Goal: Task Accomplishment & Management: Use online tool/utility

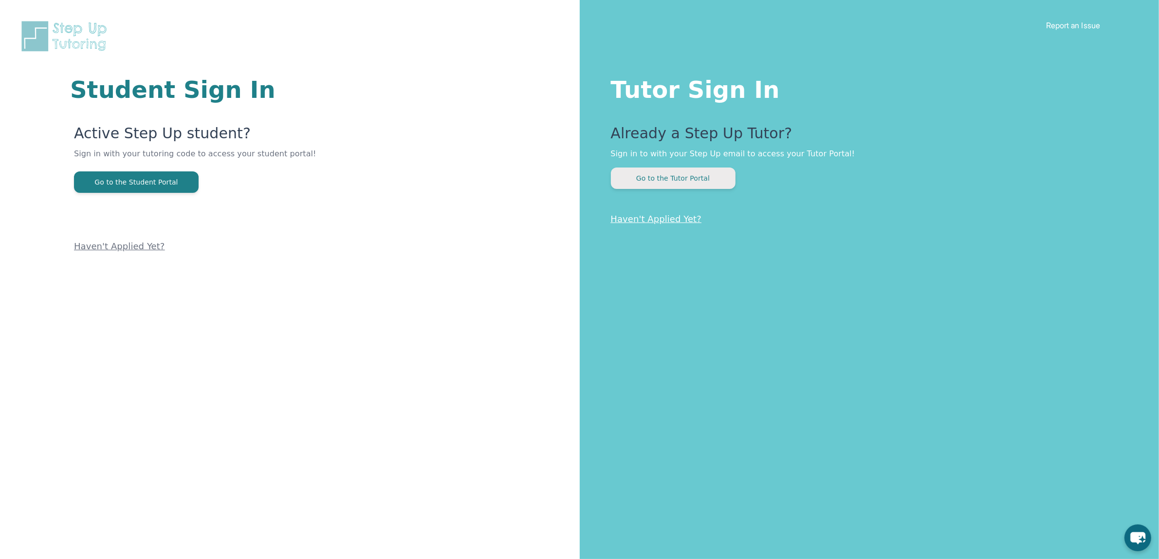
click at [697, 185] on button "Go to the Tutor Portal" at bounding box center [673, 177] width 125 height 21
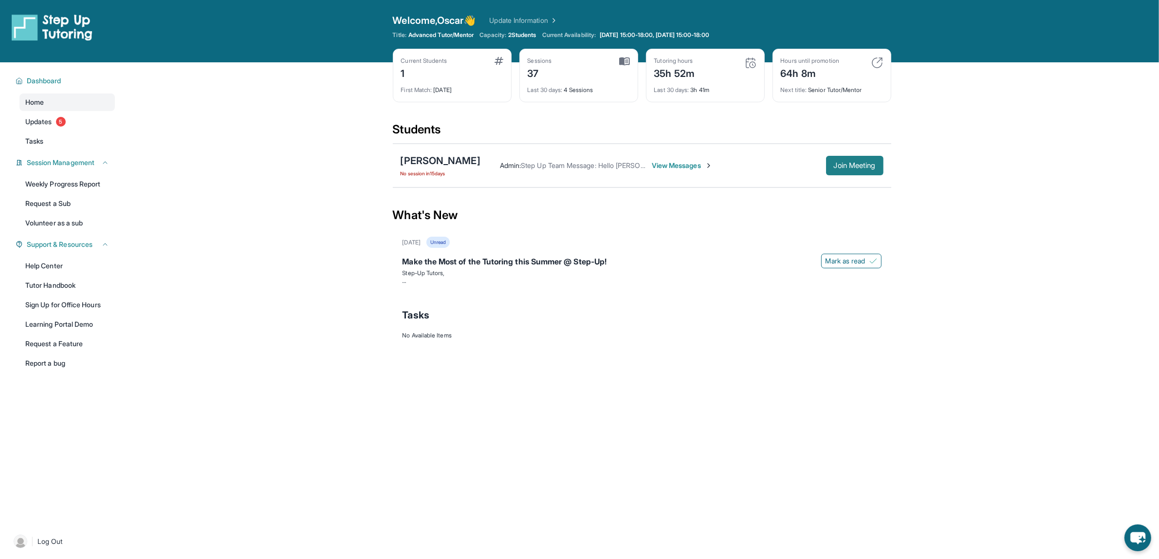
click at [853, 166] on span "Join Meeting" at bounding box center [855, 166] width 42 height 6
